Goal: Task Accomplishment & Management: Manage account settings

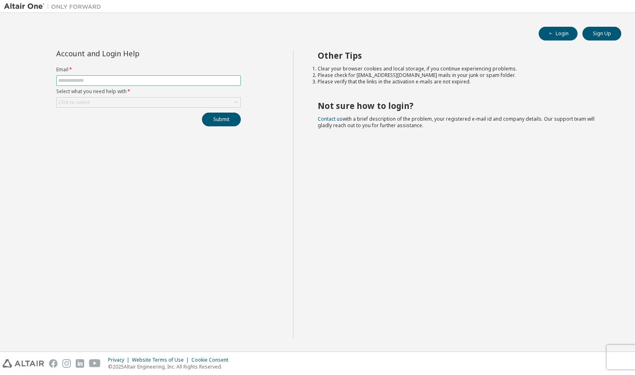
click at [204, 83] on input "text" at bounding box center [148, 80] width 180 height 6
type input "**********"
click at [153, 104] on div "Click to select" at bounding box center [149, 103] width 184 height 10
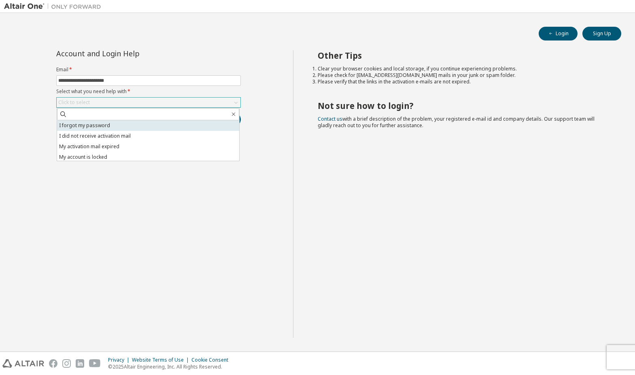
click at [154, 129] on li "I forgot my password" at bounding box center [148, 125] width 182 height 11
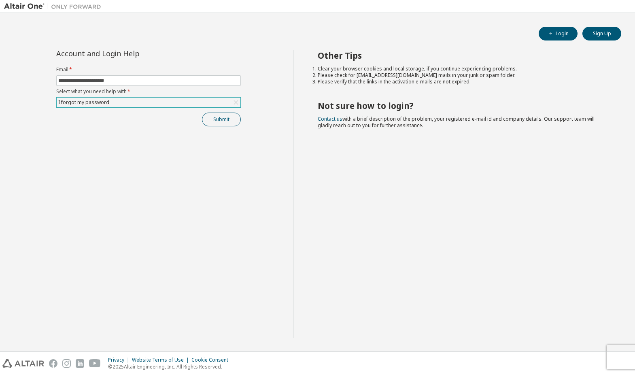
click at [213, 123] on button "Submit" at bounding box center [221, 120] width 39 height 14
click at [224, 123] on button "Submit" at bounding box center [221, 120] width 39 height 14
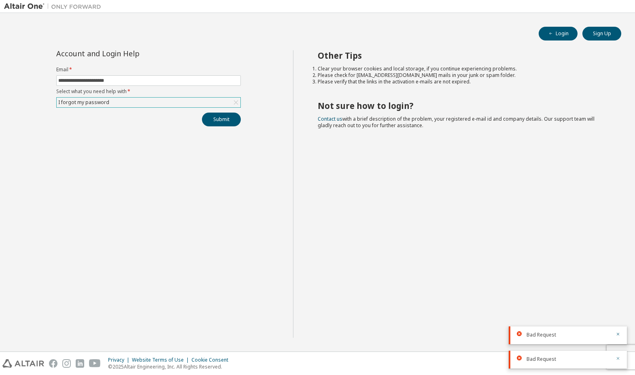
click at [618, 358] on icon "button" at bounding box center [618, 358] width 5 height 5
click at [617, 358] on icon "button" at bounding box center [618, 358] width 5 height 5
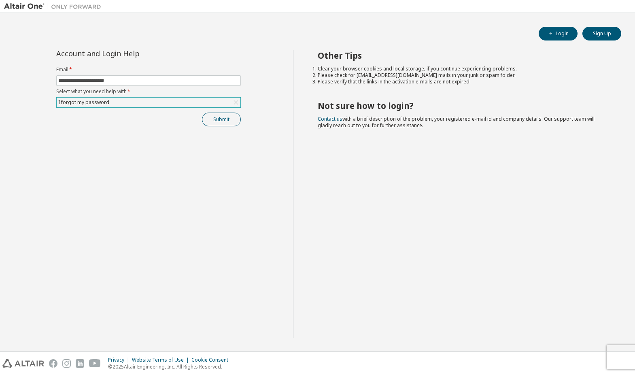
click at [226, 121] on button "Submit" at bounding box center [221, 120] width 39 height 14
